Goal: Information Seeking & Learning: Learn about a topic

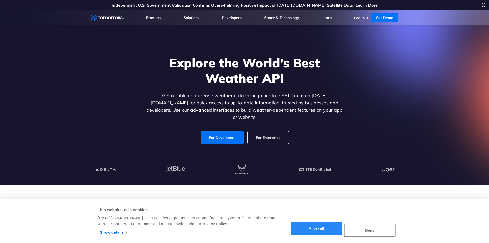
click at [328, 227] on button "Allow all" at bounding box center [316, 228] width 51 height 13
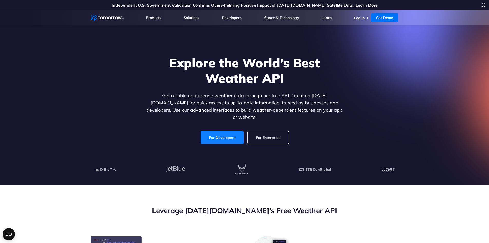
click at [224, 132] on link "For Developers" at bounding box center [222, 137] width 43 height 13
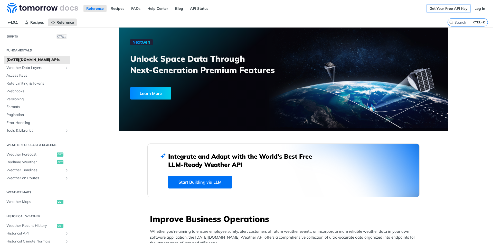
click at [444, 6] on link "Get Your Free API Key" at bounding box center [449, 9] width 44 height 8
click at [476, 10] on link "Log In" at bounding box center [480, 9] width 16 height 8
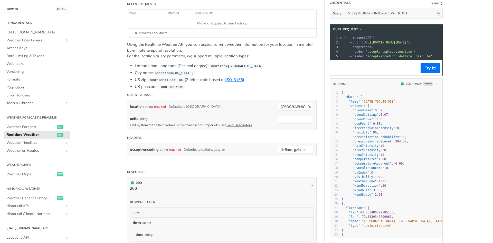
scroll to position [77, 0]
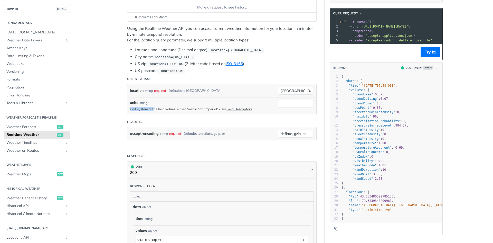
drag, startPoint x: 159, startPoint y: 110, endPoint x: 210, endPoint y: 105, distance: 50.8
click at [210, 105] on div "units string Unit system of the field values, either "metric" or "imperial" - s…" at bounding box center [202, 105] width 145 height 11
click at [218, 97] on div "units string Unit system of the field values, either "metric" or "imperial" - s…" at bounding box center [221, 105] width 189 height 17
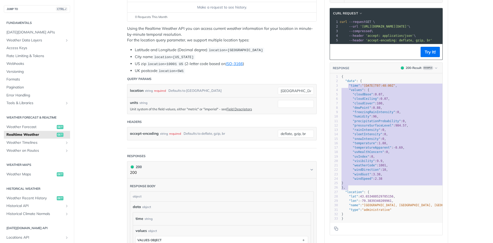
type textarea ""time": "2023-01-26T07:48:00Z", "values": { "cloudBase": 0.07, "cloudCeiling": …"
drag, startPoint x: 348, startPoint y: 89, endPoint x: 385, endPoint y: 189, distance: 106.3
click at [385, 189] on div "1 { 2 "data" : { 3 "time" : "2023-01-26T07:48:00Z" , 4 "values" : { 5 "cloudBas…" at bounding box center [400, 147] width 120 height 146
click at [385, 185] on pre "}" at bounding box center [400, 183] width 120 height 4
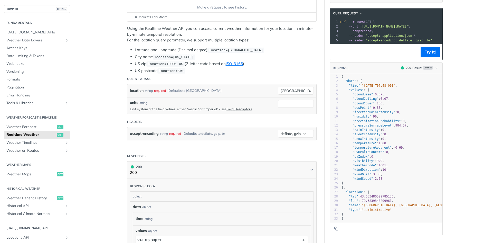
click at [389, 212] on pre ""type" : "administrative"" at bounding box center [400, 209] width 120 height 4
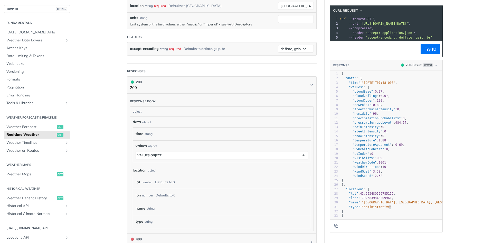
scroll to position [154, 0]
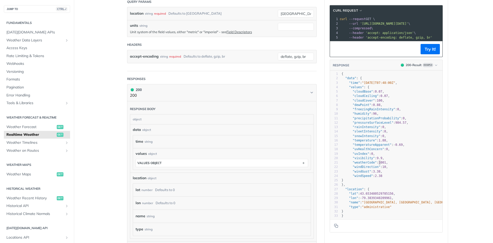
click at [379, 164] on span "1001" at bounding box center [382, 162] width 7 height 4
type textarea "1001"
click at [379, 164] on span "1001" at bounding box center [382, 162] width 7 height 4
click at [382, 168] on span "10" at bounding box center [384, 167] width 4 height 4
type textarea "10"
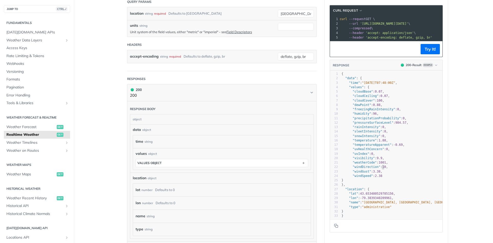
click at [382, 168] on span "10" at bounding box center [384, 167] width 4 height 4
click at [373, 173] on span "3.38" at bounding box center [376, 171] width 7 height 4
type textarea "."
click at [373, 173] on span "3.38" at bounding box center [376, 171] width 7 height 4
click at [377, 177] on span "2.38" at bounding box center [378, 176] width 7 height 4
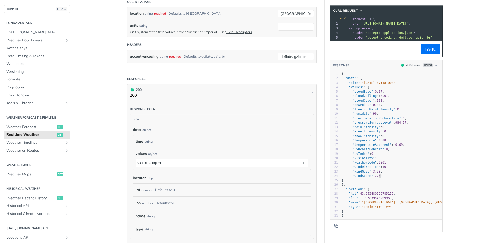
type textarea "38"
click at [377, 177] on span "2.38" at bounding box center [378, 176] width 7 height 4
click at [375, 177] on span "2.38" at bounding box center [378, 176] width 7 height 4
click at [385, 169] on pre ""windDirection" : 10 ," at bounding box center [400, 167] width 120 height 4
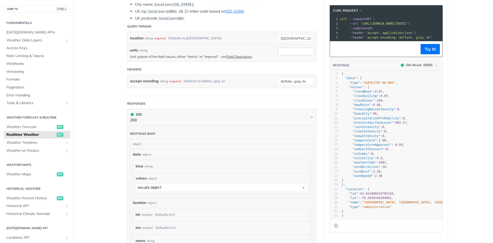
scroll to position [51, 0]
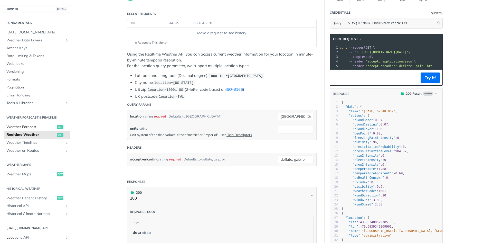
click at [50, 125] on span "Weather Forecast" at bounding box center [30, 126] width 49 height 5
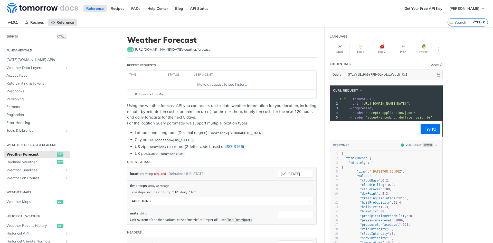
click at [351, 121] on div at bounding box center [391, 120] width 104 height 0
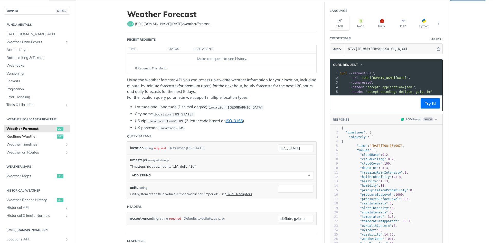
click at [30, 135] on span "Realtime Weather" at bounding box center [30, 136] width 49 height 5
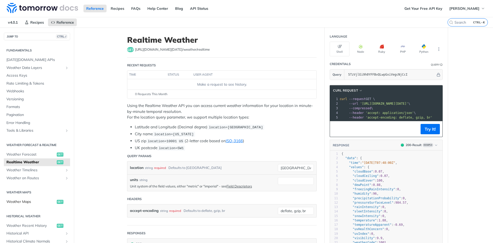
click at [16, 199] on span "Weather Maps" at bounding box center [30, 201] width 49 height 5
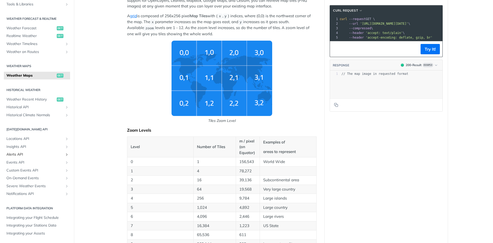
scroll to position [180, 0]
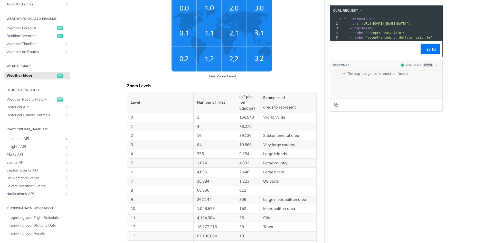
click at [44, 138] on span "Locations API" at bounding box center [34, 138] width 57 height 5
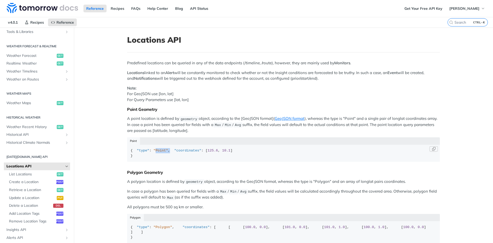
drag, startPoint x: 150, startPoint y: 153, endPoint x: 172, endPoint y: 158, distance: 23.0
click at [168, 157] on div "{ "type" : "Point" , "coordinates" : [ 125.6 , 10.1 ] }" at bounding box center [284, 153] width 306 height 10
click at [222, 152] on span "10.1" at bounding box center [226, 150] width 8 height 4
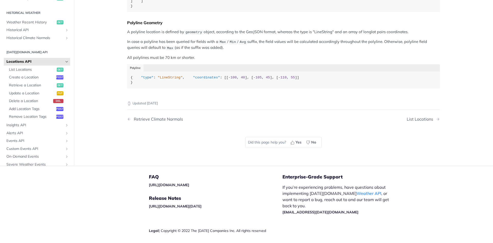
scroll to position [231, 0]
click at [37, 64] on span "Locations API" at bounding box center [34, 61] width 57 height 5
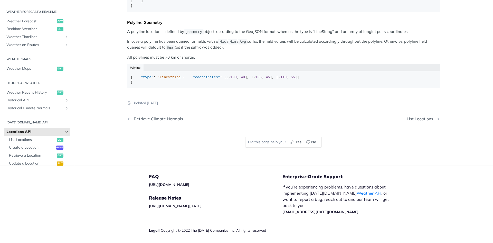
scroll to position [0, 0]
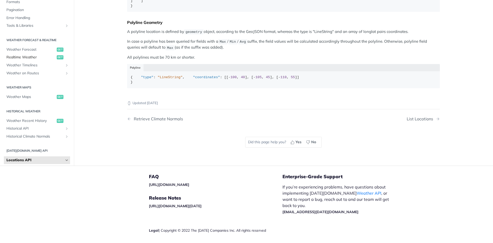
click at [36, 60] on span "Realtime Weather" at bounding box center [30, 57] width 49 height 5
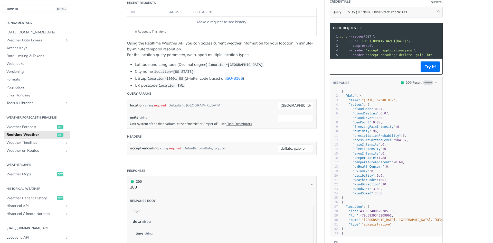
scroll to position [77, 0]
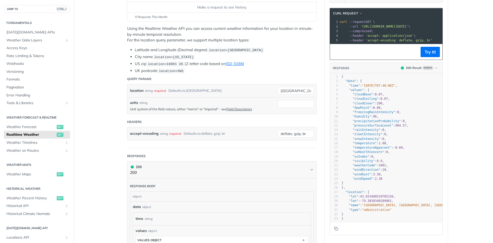
click at [357, 166] on span ""weatherCode"" at bounding box center [364, 165] width 24 height 4
type textarea "weatherCode"
click at [357, 166] on span ""weatherCode"" at bounding box center [364, 165] width 24 height 4
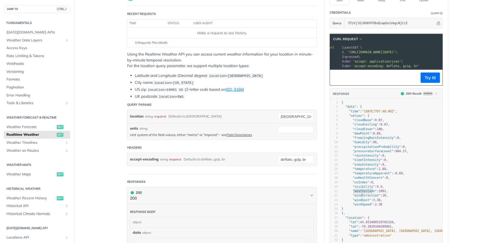
scroll to position [0, 21]
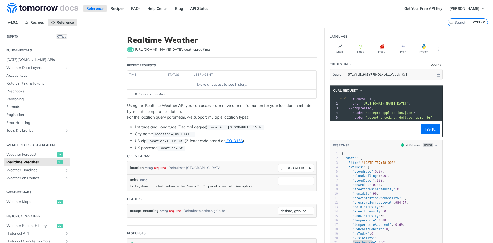
drag, startPoint x: 357, startPoint y: 103, endPoint x: 431, endPoint y: 102, distance: 73.7
click at [408, 102] on span "'https://api.tomorrow.io/v4/weather/realtime?location=toronto&apikey=5TzVjlEi9h…" at bounding box center [384, 104] width 48 height 4
copy span "https://api.tomorrow.io/v4/weather/realtime"
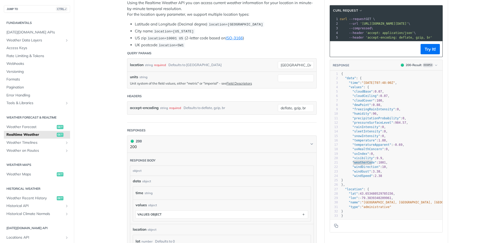
scroll to position [0, 0]
click at [361, 163] on span ""weatherCode"" at bounding box center [364, 162] width 24 height 4
type textarea "weatherCode"
click at [360, 164] on span ""weatherCode"" at bounding box center [364, 162] width 24 height 4
click at [366, 160] on pre ""visibility" : 9.9 ," at bounding box center [400, 158] width 120 height 4
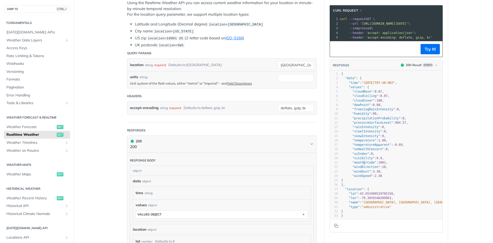
click at [361, 163] on span ""weatherCode"" at bounding box center [364, 162] width 24 height 4
click at [363, 146] on span ""temperatureApparent"" at bounding box center [371, 145] width 39 height 4
type textarea "temperatureApparent"
click at [363, 146] on span ""temperatureApparent"" at bounding box center [371, 145] width 39 height 4
click at [388, 141] on pre ""temperature" : 1.88 ," at bounding box center [400, 140] width 120 height 4
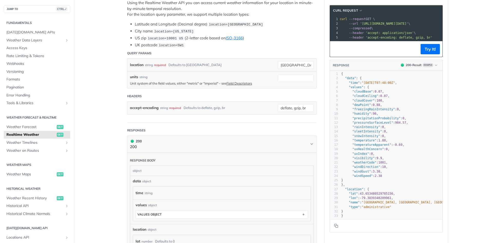
click at [368, 146] on span ""temperatureApparent"" at bounding box center [371, 145] width 39 height 4
type textarea "temperatureApparent"
click at [368, 146] on span ""temperatureApparent"" at bounding box center [371, 145] width 39 height 4
click at [386, 142] on pre ""temperature" : 1.88 ," at bounding box center [400, 140] width 120 height 4
click at [375, 154] on pre ""uvIndex" : 0 ," at bounding box center [400, 153] width 120 height 4
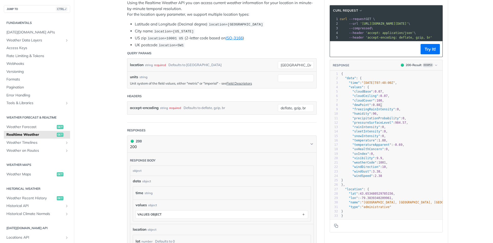
click at [391, 105] on pre ""dewPoint" : 0.88 ," at bounding box center [400, 105] width 120 height 4
click at [390, 110] on span ""freezingRainIntensity" : 0 ," at bounding box center [370, 109] width 59 height 4
click at [368, 141] on span ""temperature"" at bounding box center [364, 140] width 24 height 4
type textarea "temperature"
click at [368, 141] on span ""temperature"" at bounding box center [364, 140] width 24 height 4
